Goal: Transaction & Acquisition: Purchase product/service

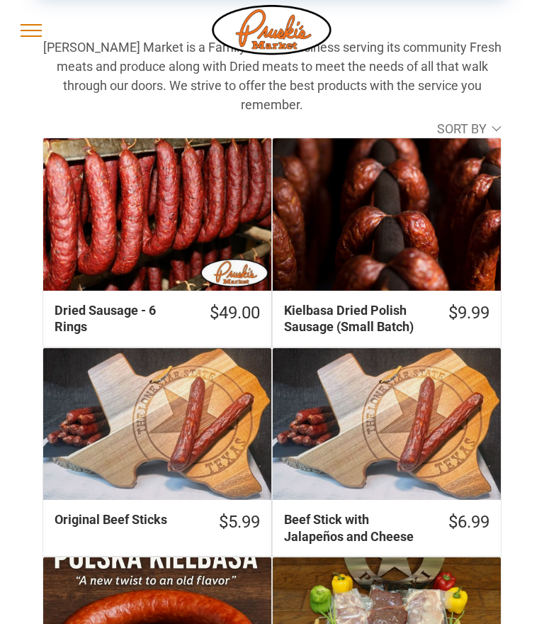
scroll to position [342, 0]
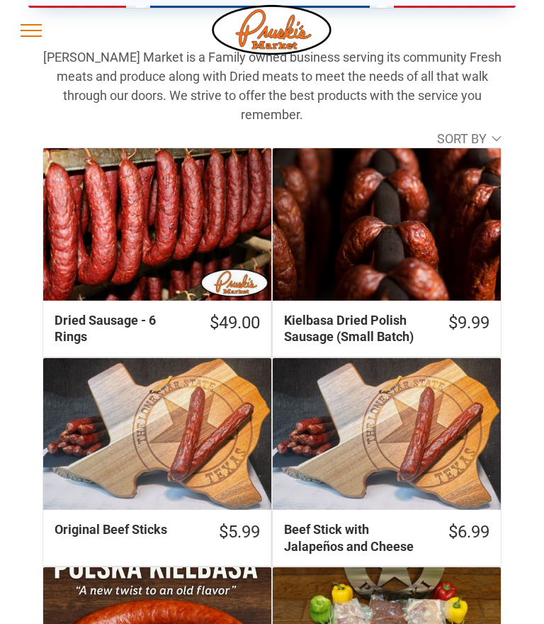
click at [123, 205] on div "Dried Sausage - 6 Rings" at bounding box center [157, 224] width 228 height 152
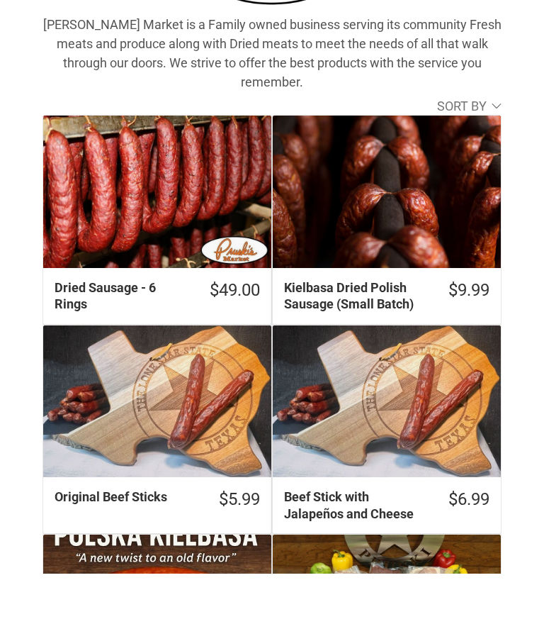
scroll to position [326, 0]
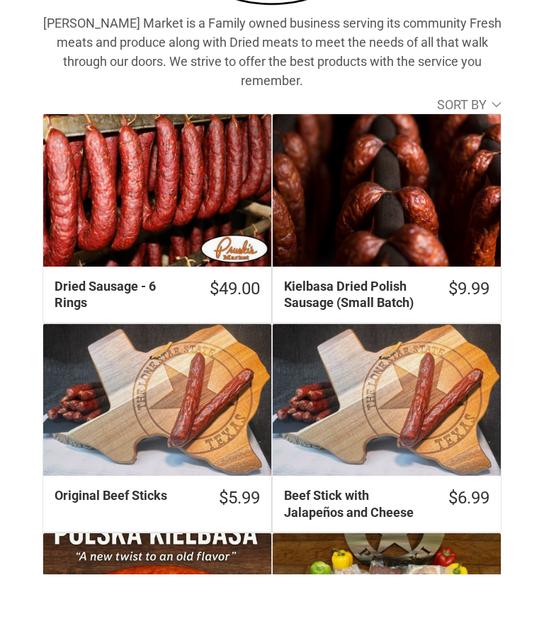
click at [433, 391] on div "Beef Stick with Jalapeños and Cheese" at bounding box center [387, 450] width 228 height 152
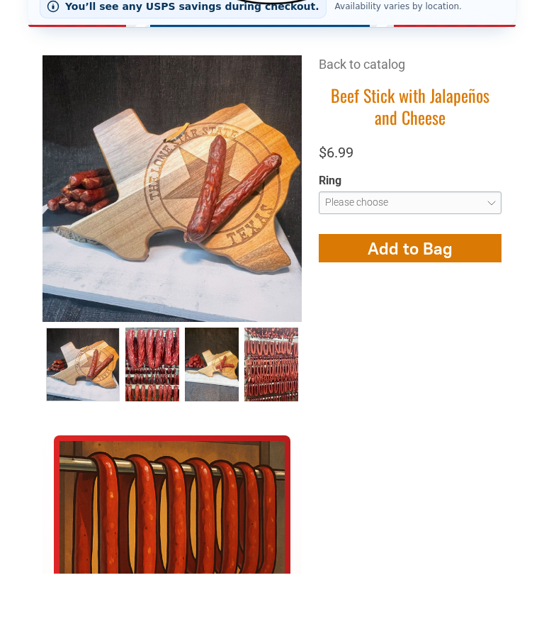
scroll to position [273, 0]
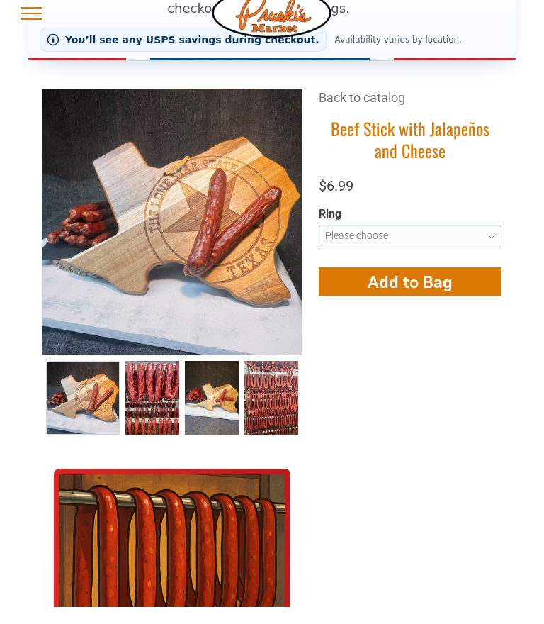
click at [485, 242] on select "**********" at bounding box center [410, 253] width 183 height 23
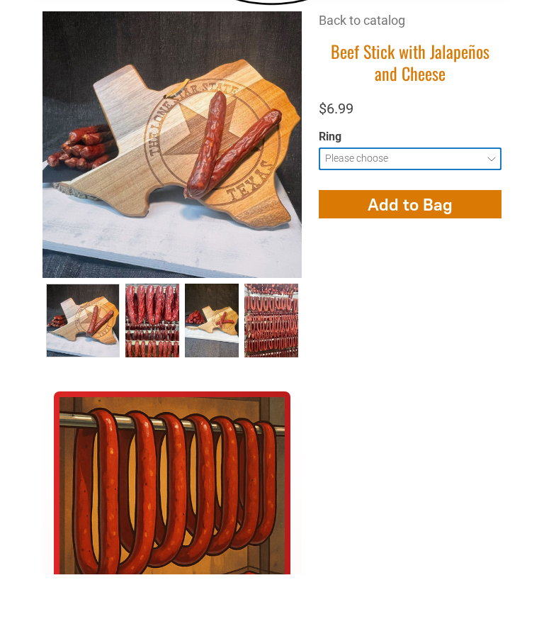
scroll to position [338, 0]
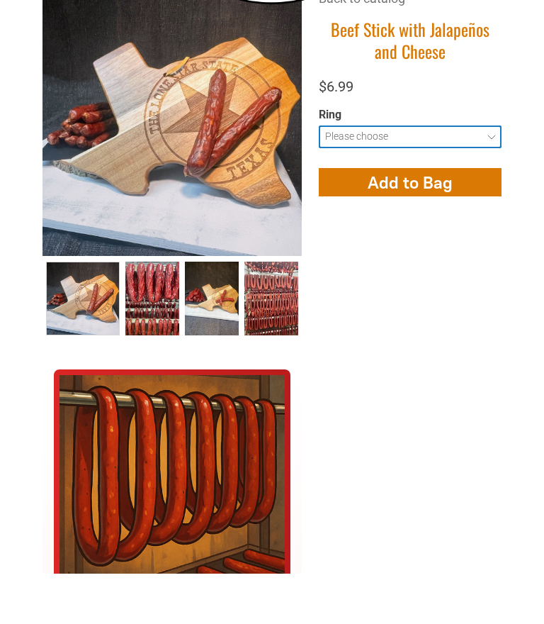
click at [497, 176] on select "**********" at bounding box center [410, 187] width 183 height 23
select select "**********"
type input "**********"
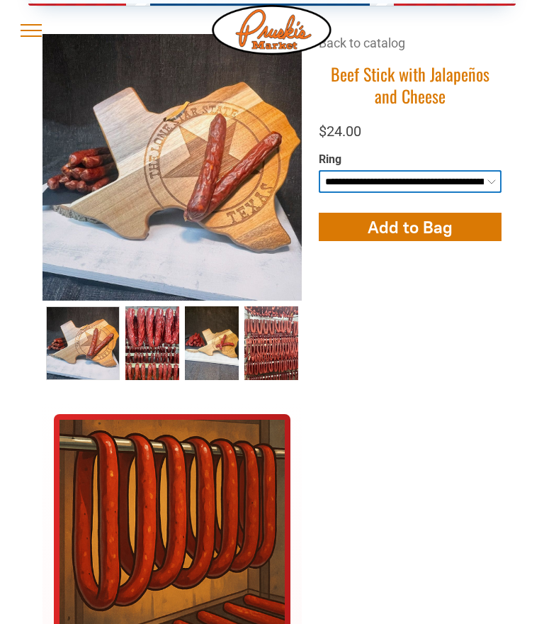
scroll to position [0, 0]
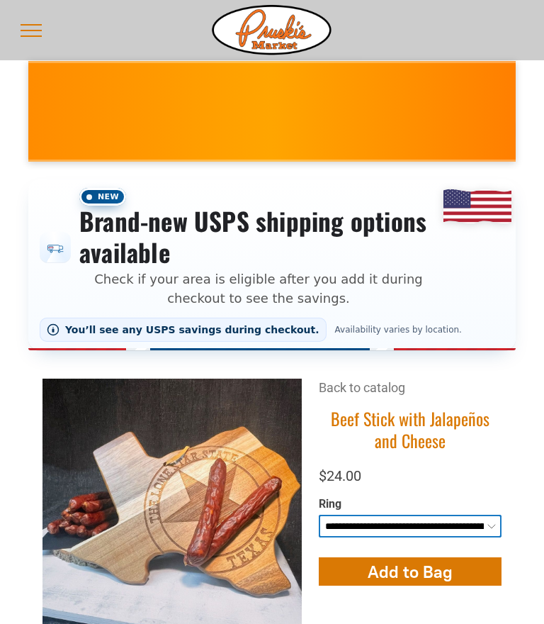
click at [34, 33] on button "menu" at bounding box center [31, 30] width 37 height 37
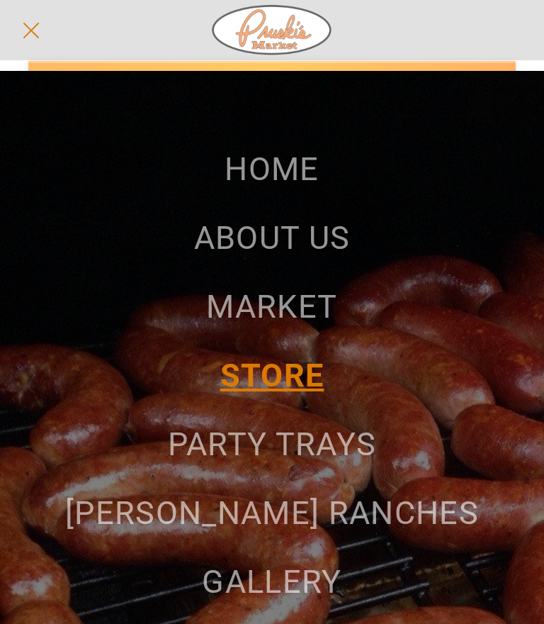
click at [298, 308] on span "MARKET" at bounding box center [271, 307] width 131 height 38
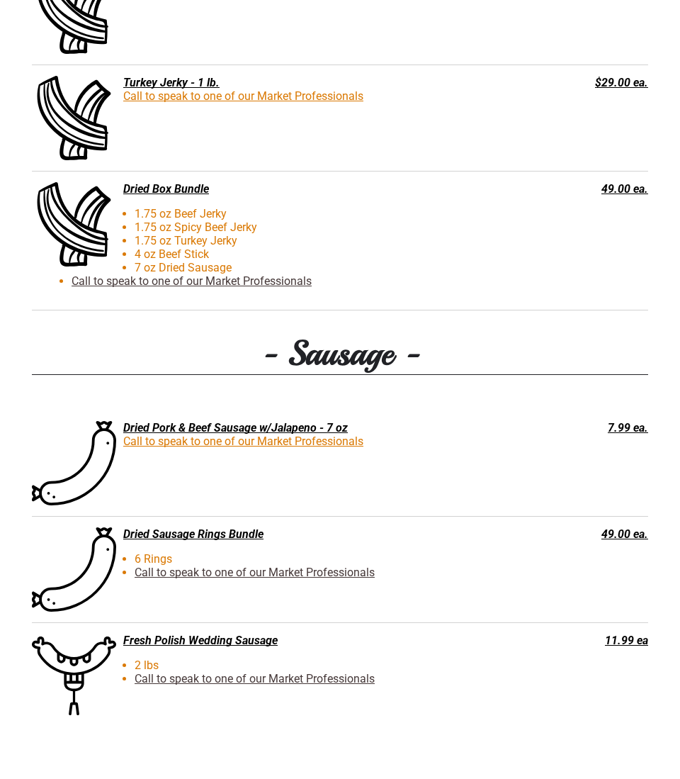
scroll to position [1848, 0]
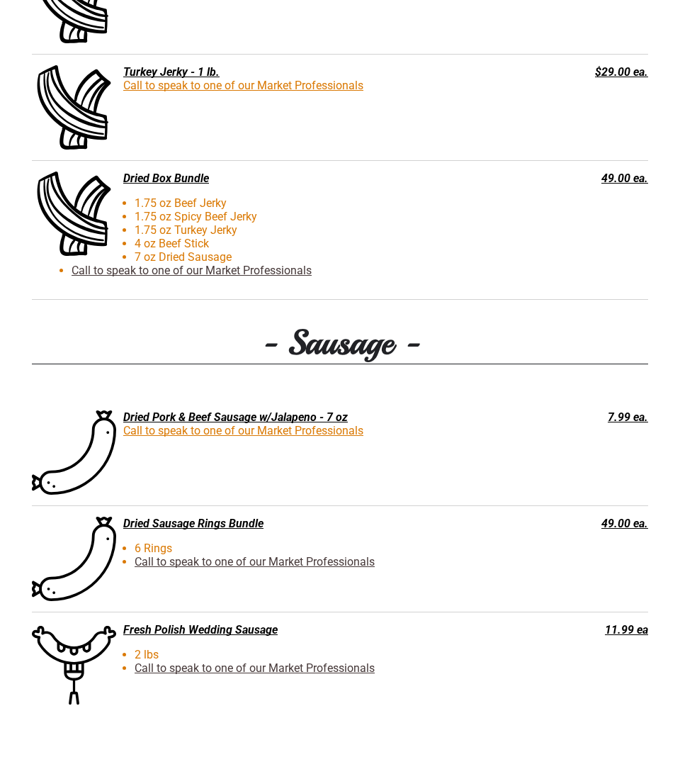
click at [160, 473] on div "Dried Pork & Beef Sausage w/Jalapeno - 7 oz" at bounding box center [275, 479] width 487 height 13
click at [188, 487] on link "Call to speak to one of our Market Professionals" at bounding box center [243, 493] width 240 height 13
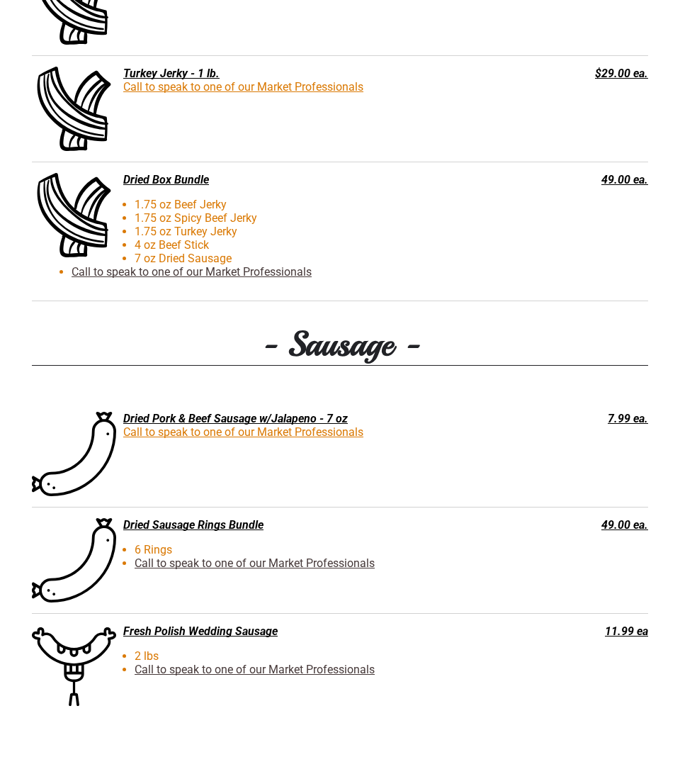
click at [179, 487] on link "Call to speak to one of our Market Professionals" at bounding box center [243, 493] width 240 height 13
click at [628, 463] on div "Dried Pork & Beef Sausage w/Jalapeno - 7 oz Call to speak to one of our Market …" at bounding box center [340, 516] width 616 height 106
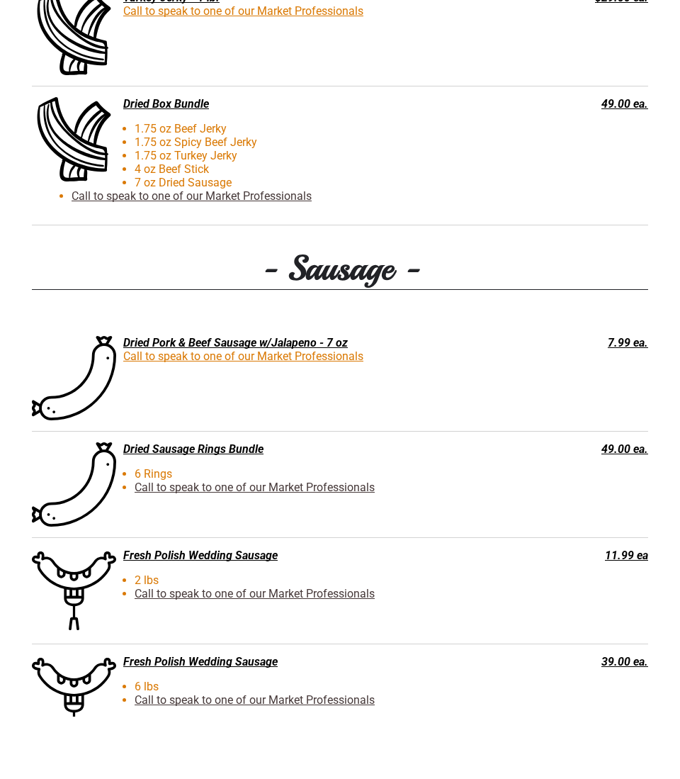
scroll to position [1931, 0]
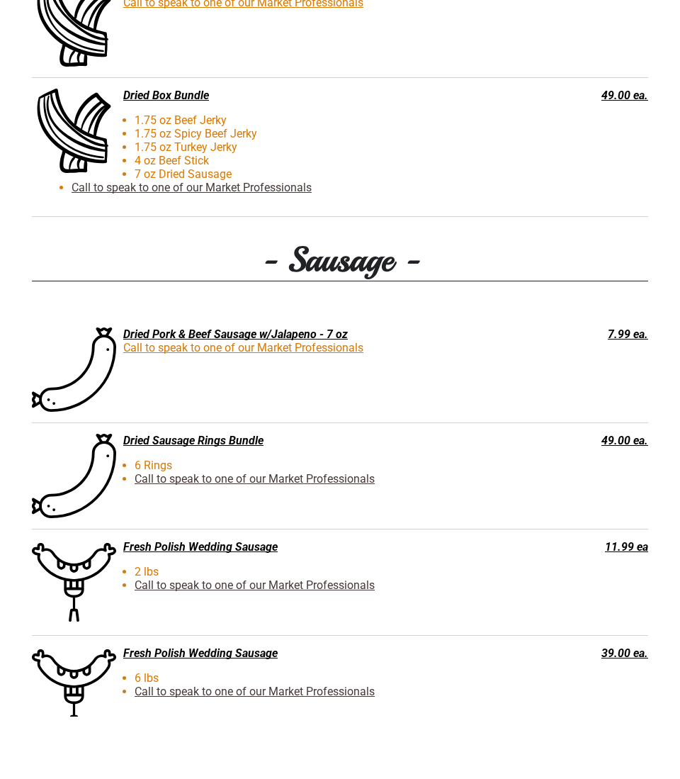
click at [153, 603] on div "Fresh Polish Wedding Sausage" at bounding box center [275, 609] width 487 height 13
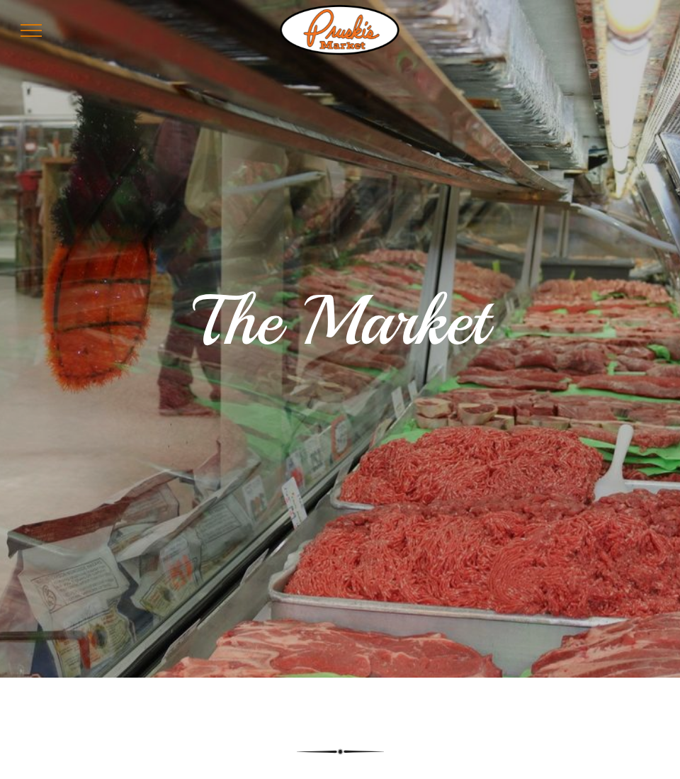
scroll to position [0, 0]
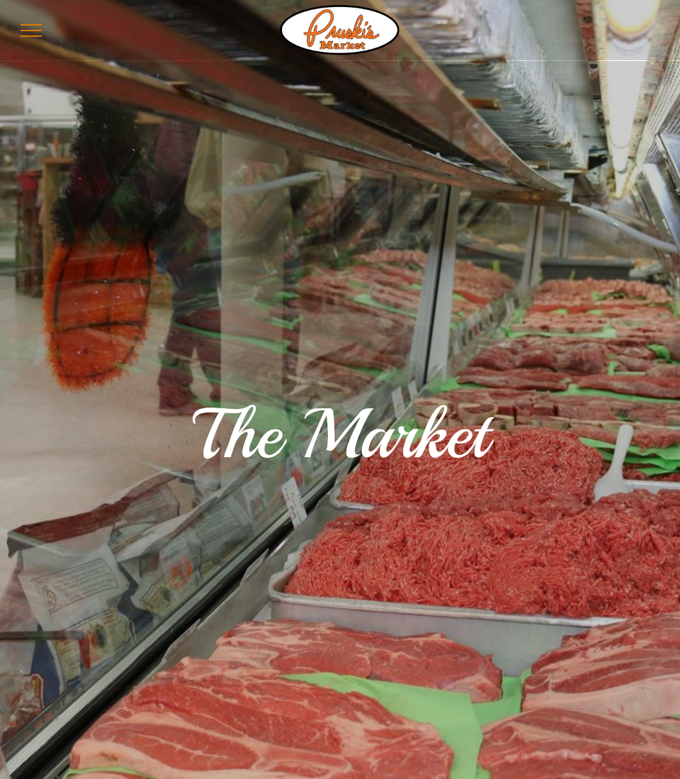
click at [27, 28] on button "menu" at bounding box center [31, 30] width 37 height 37
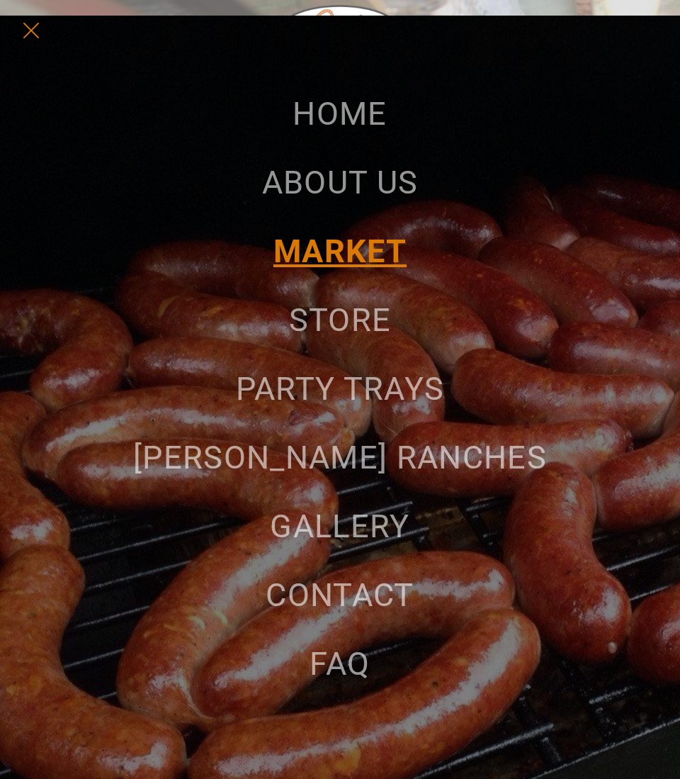
scroll to position [52, 0]
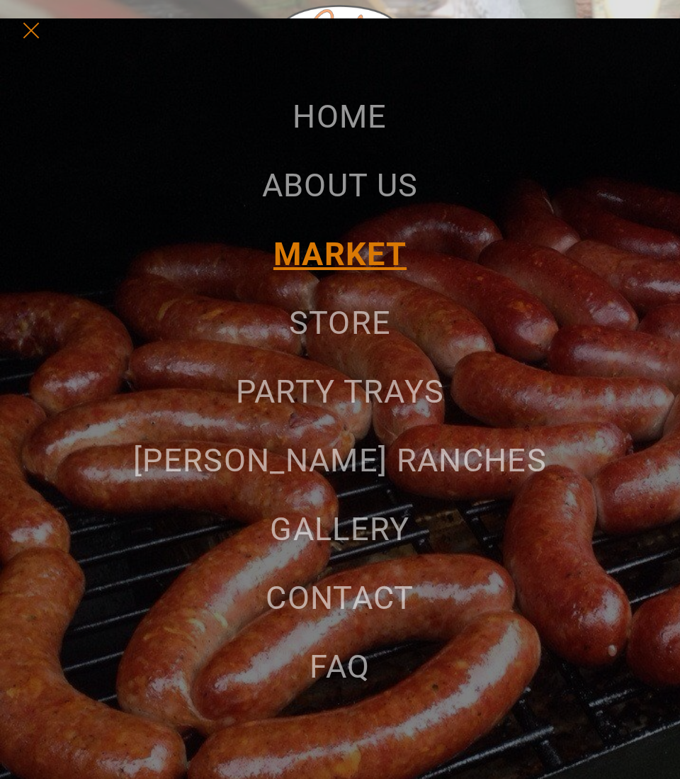
click at [363, 312] on span "STORE" at bounding box center [340, 323] width 103 height 38
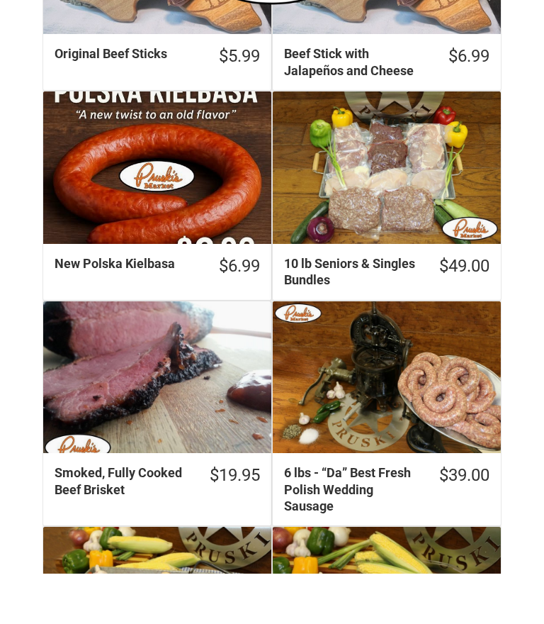
scroll to position [769, 0]
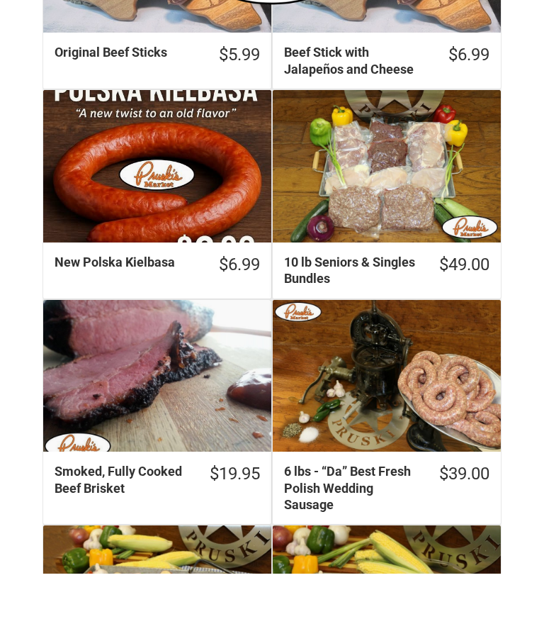
click at [122, 359] on div "Smoked, Fully Cooked Beef Brisket" at bounding box center [157, 426] width 228 height 152
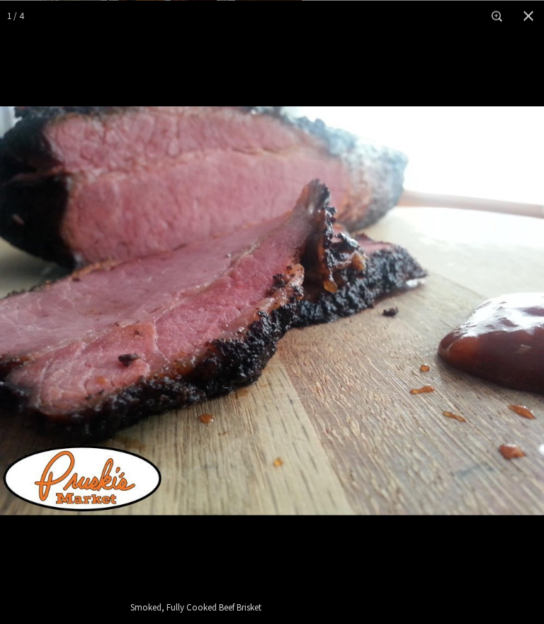
scroll to position [615, 0]
click at [535, 21] on button "Close" at bounding box center [528, 15] width 31 height 31
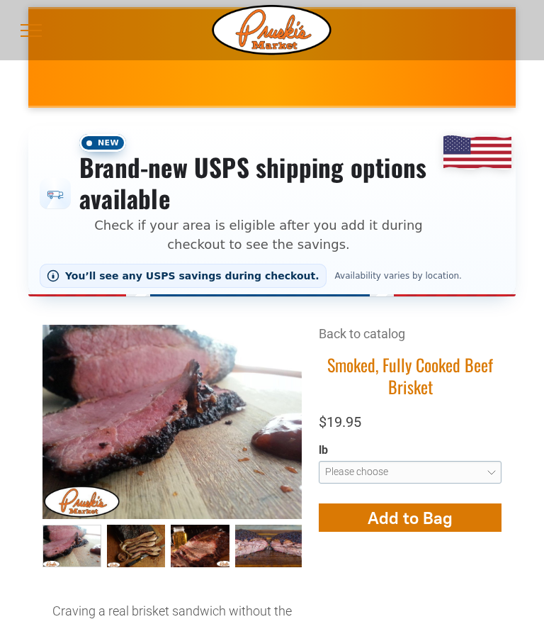
scroll to position [0, 0]
